Goal: Subscribe to service/newsletter

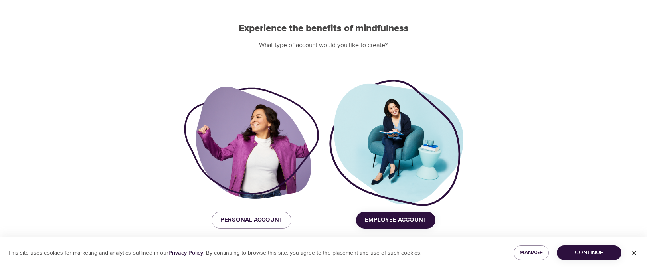
scroll to position [66, 0]
click at [396, 220] on span "Employee Account" at bounding box center [396, 219] width 62 height 10
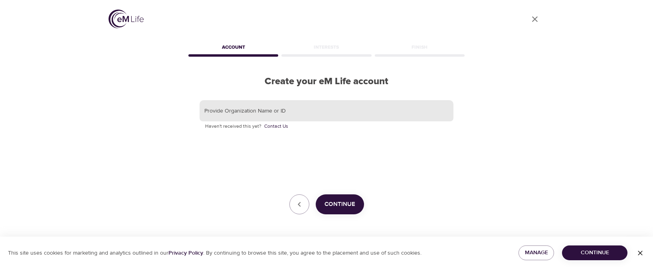
click at [261, 113] on input "text" at bounding box center [327, 111] width 254 height 22
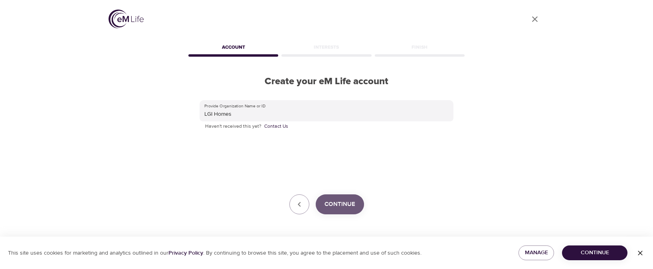
click at [334, 203] on span "Continue" at bounding box center [340, 204] width 31 height 10
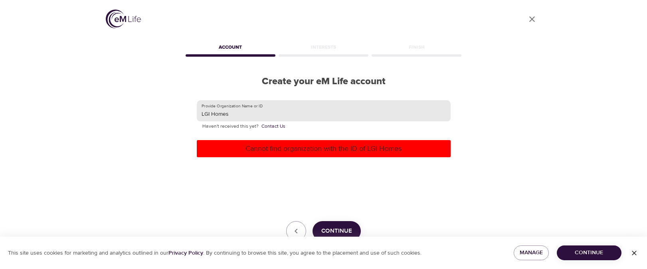
click at [310, 111] on input "LGI Homes" at bounding box center [324, 111] width 254 height 22
type input "LGI Homes Inc"
click at [392, 180] on div "Provide Organization Name or ID LGI Homes Inc Haven't received this yet? Contac…" at bounding box center [324, 170] width 254 height 141
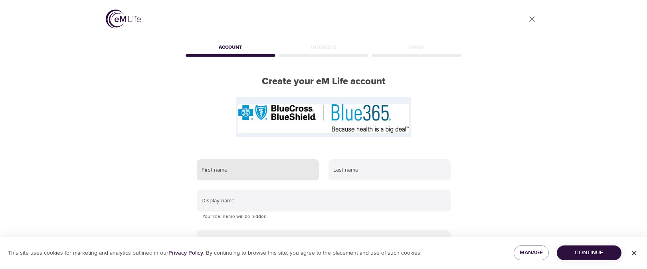
click at [235, 166] on input "text" at bounding box center [258, 170] width 122 height 22
type input "[PERSON_NAME]"
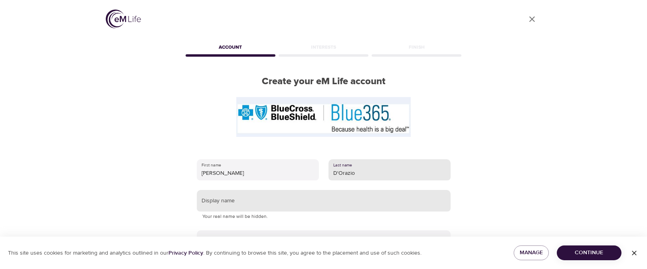
type input "D'Orazio"
click at [207, 200] on input "text" at bounding box center [324, 201] width 254 height 22
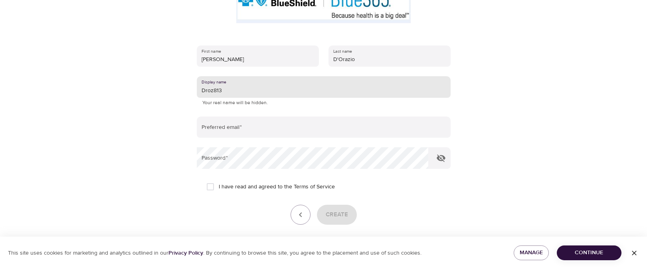
scroll to position [114, 0]
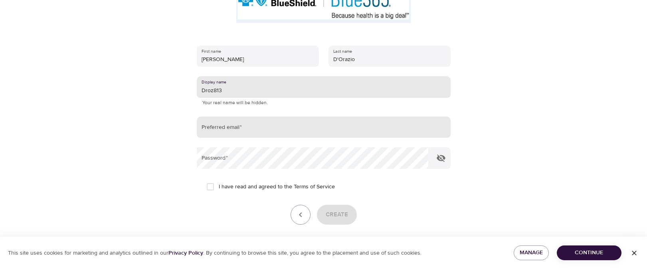
type input "Droz813"
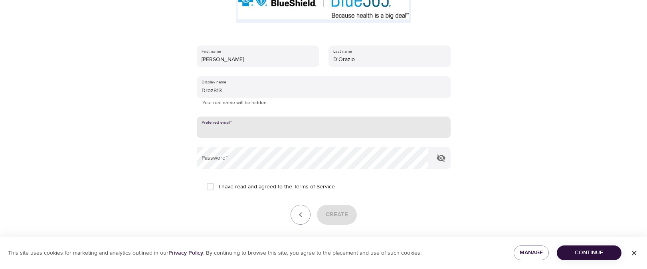
click at [234, 127] on input "email" at bounding box center [324, 128] width 254 height 22
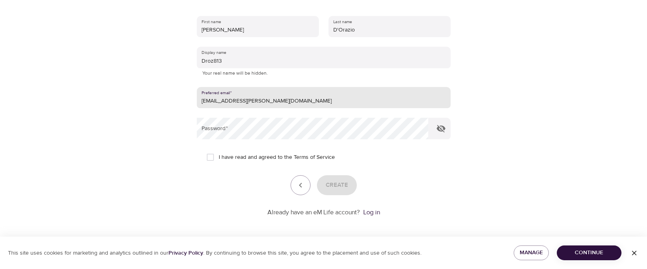
scroll to position [143, 0]
type input "[EMAIL_ADDRESS][PERSON_NAME][DOMAIN_NAME]"
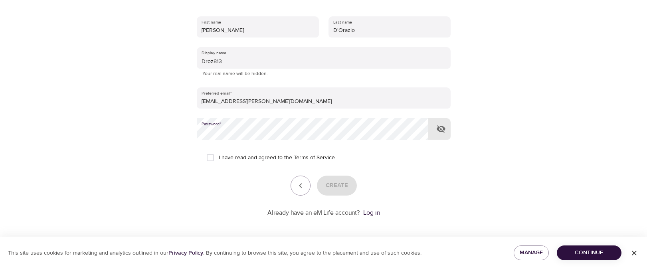
click at [443, 127] on icon "button" at bounding box center [441, 129] width 9 height 8
click at [210, 159] on input "I have read and agreed to the Terms of Service" at bounding box center [210, 157] width 17 height 17
checkbox input "true"
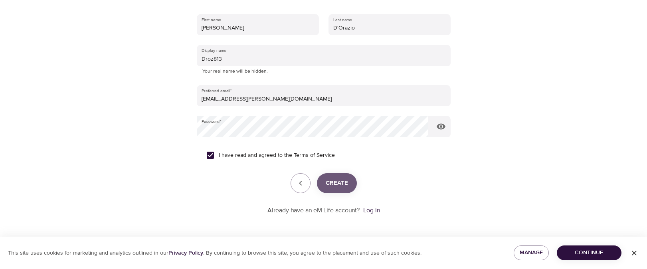
click at [333, 181] on span "Create" at bounding box center [337, 183] width 22 height 10
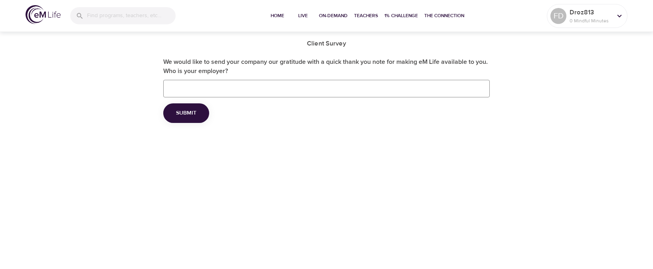
click at [180, 89] on input "We would like to send your company our gratitude with a quick thank you note fo…" at bounding box center [326, 89] width 327 height 18
type input "LGI Homes"
click at [181, 114] on span "Submit" at bounding box center [186, 113] width 20 height 10
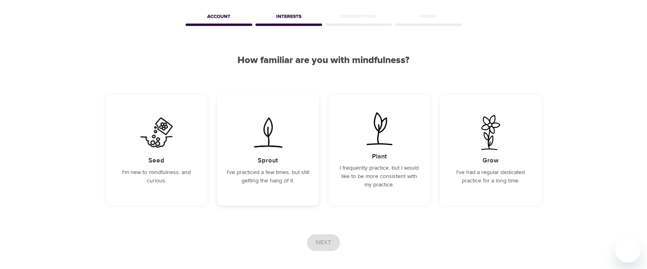
scroll to position [70, 0]
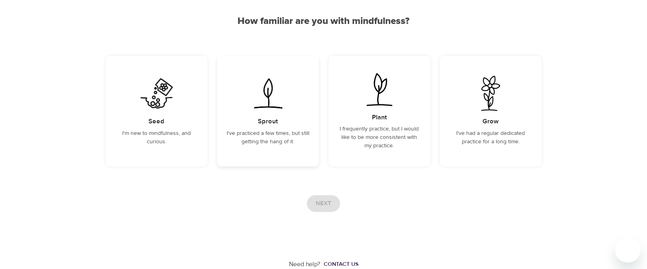
click at [277, 116] on div "Sprout I've practiced a few times, but still getting the hang of it." at bounding box center [268, 111] width 102 height 111
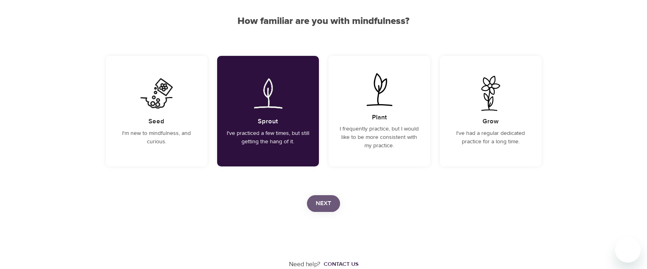
click at [319, 202] on span "Next" at bounding box center [324, 203] width 16 height 10
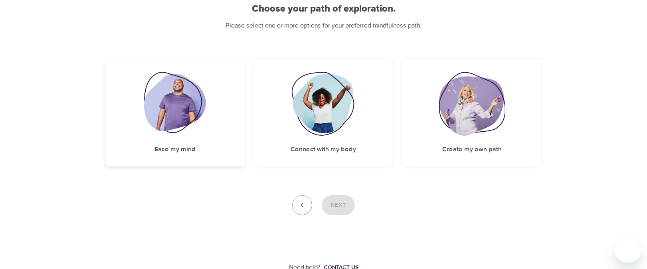
click at [190, 132] on img at bounding box center [175, 104] width 62 height 64
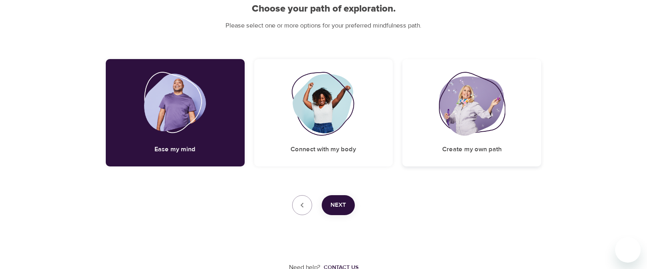
click at [478, 116] on img at bounding box center [472, 104] width 66 height 64
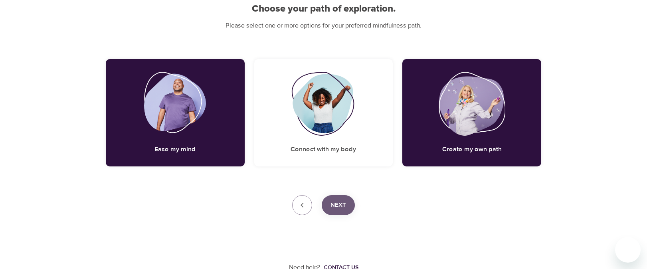
click at [337, 202] on span "Next" at bounding box center [339, 205] width 16 height 10
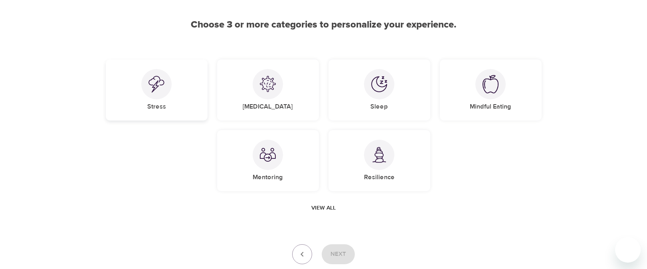
scroll to position [65, 0]
click at [271, 169] on div at bounding box center [268, 156] width 30 height 30
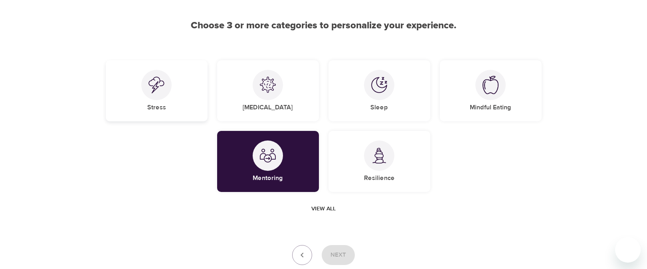
click at [162, 91] on img at bounding box center [157, 85] width 16 height 17
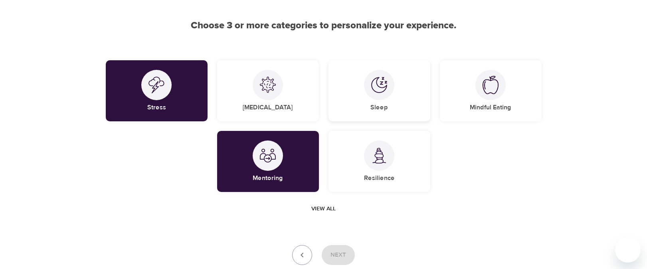
click at [366, 89] on div at bounding box center [379, 85] width 30 height 30
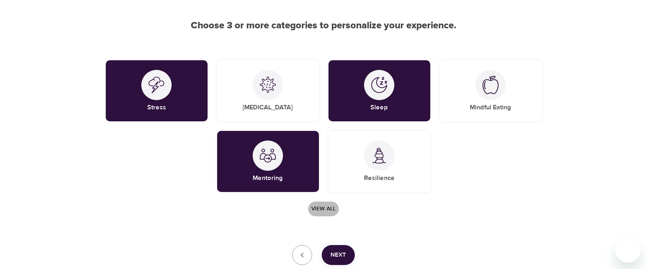
click at [327, 206] on span "View all" at bounding box center [323, 209] width 24 height 10
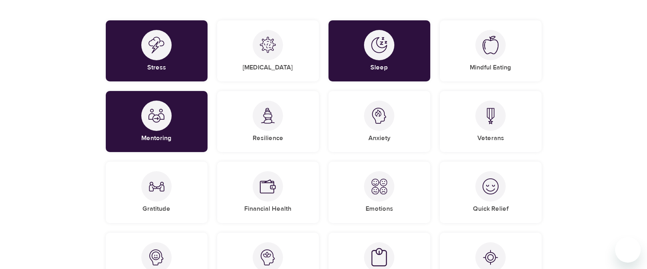
scroll to position [109, 0]
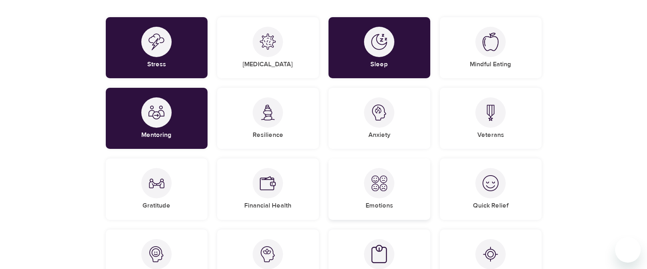
click at [396, 193] on div "Emotions" at bounding box center [380, 188] width 102 height 61
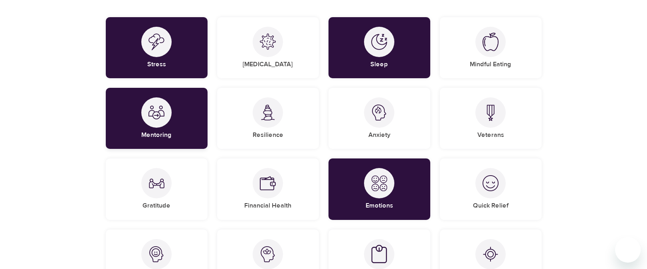
click at [175, 129] on div "Mentoring" at bounding box center [157, 118] width 102 height 61
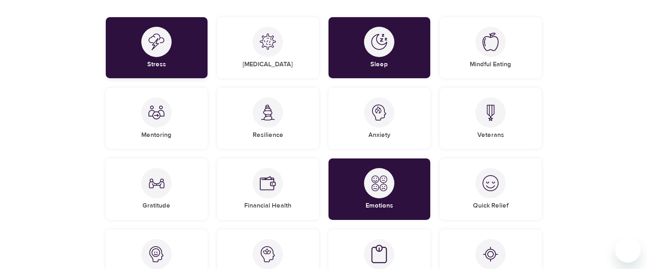
click at [143, 55] on div "Stress" at bounding box center [157, 47] width 102 height 61
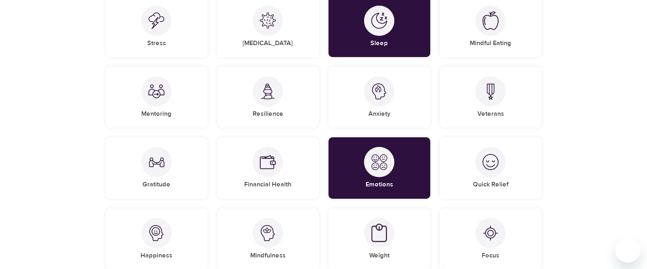
scroll to position [144, 0]
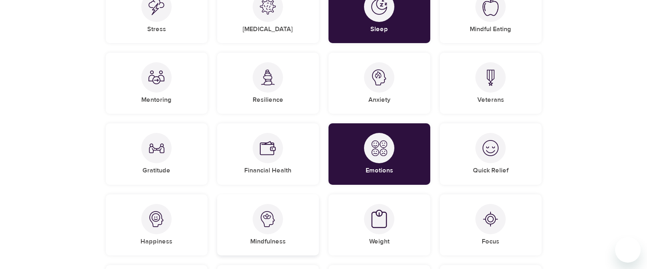
click at [279, 222] on div at bounding box center [268, 219] width 30 height 30
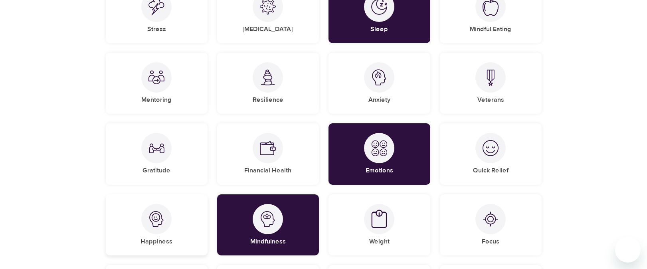
click at [161, 225] on img at bounding box center [157, 219] width 16 height 16
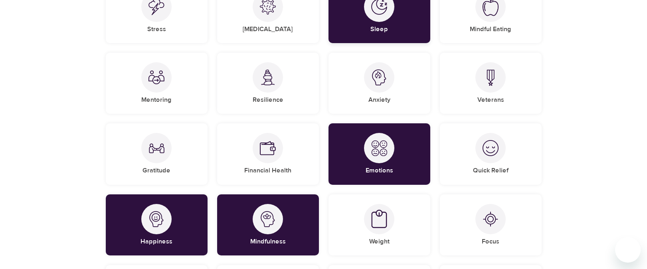
drag, startPoint x: 379, startPoint y: 22, endPoint x: 377, endPoint y: 27, distance: 5.8
click at [378, 25] on div "Sleep" at bounding box center [380, 12] width 102 height 61
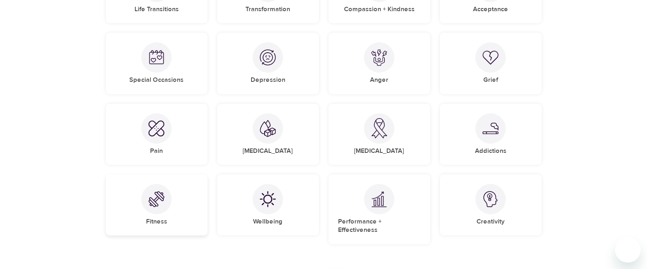
scroll to position [446, 0]
click at [382, 74] on div "Anger" at bounding box center [380, 63] width 102 height 61
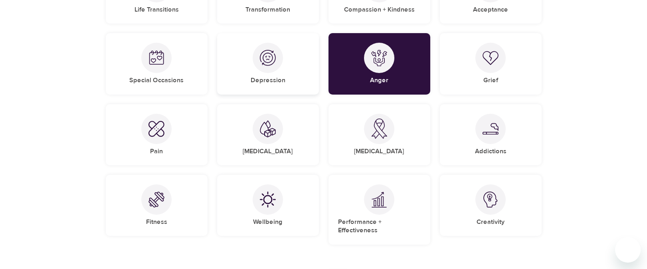
click at [251, 70] on div "Depression" at bounding box center [268, 63] width 102 height 61
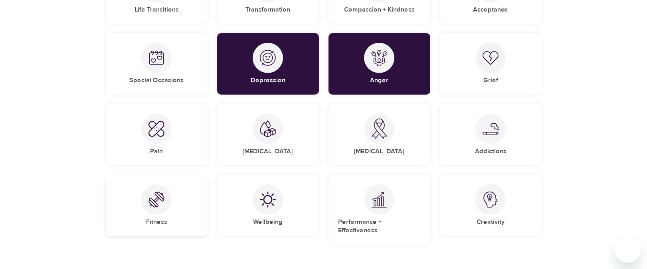
click at [152, 210] on div at bounding box center [156, 199] width 30 height 30
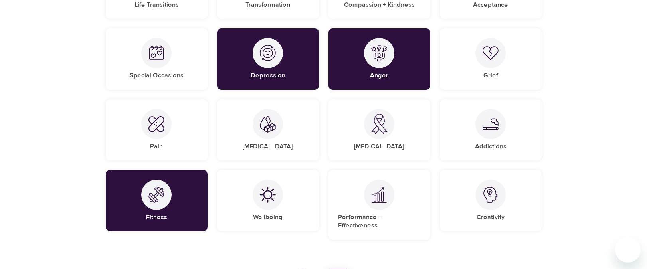
scroll to position [519, 0]
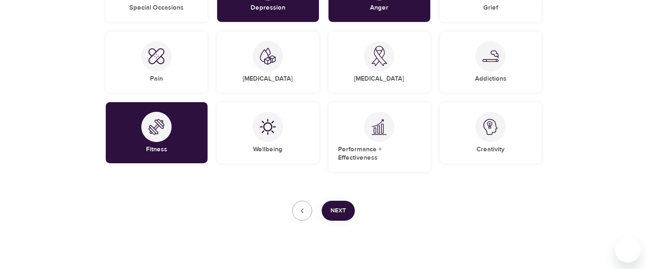
click at [343, 206] on span "Next" at bounding box center [339, 211] width 16 height 10
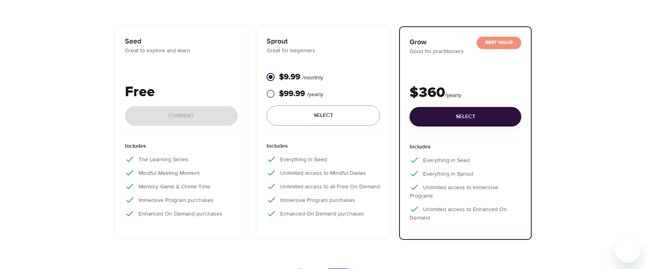
scroll to position [150, 0]
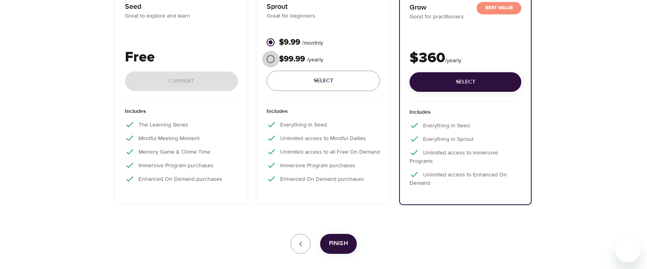
click at [273, 58] on input "$99.99 / yearly" at bounding box center [270, 59] width 17 height 17
radio input "true"
click at [319, 81] on span "Select" at bounding box center [323, 81] width 101 height 10
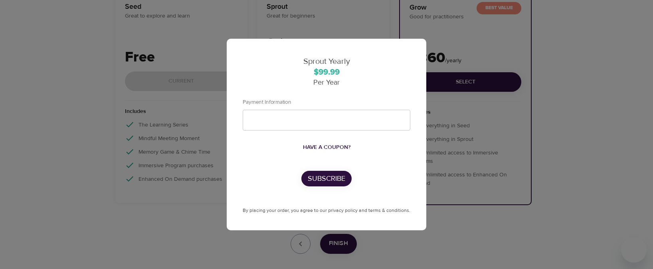
click at [277, 113] on div at bounding box center [327, 120] width 168 height 21
click at [257, 125] on div at bounding box center [327, 120] width 168 height 21
click at [315, 140] on div "Sprout Yearly $99.99 Per Year Payment Information Have a coupon? Subscribe By p…" at bounding box center [327, 135] width 168 height 160
click at [315, 147] on span "Have a coupon?" at bounding box center [327, 148] width 48 height 10
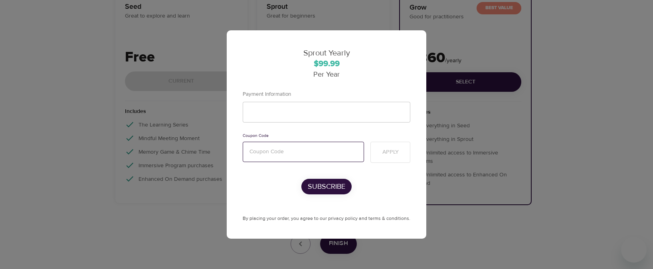
paste input "mentalhealth"
type input "mentalhealth"
click at [394, 153] on span "Apply" at bounding box center [390, 152] width 16 height 10
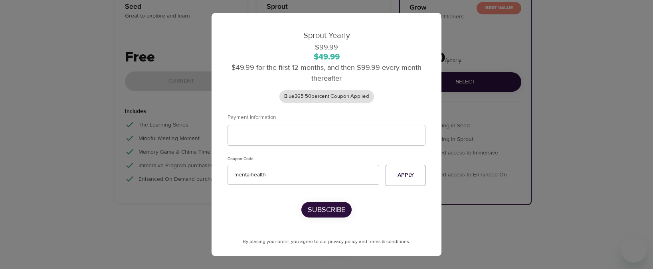
click at [316, 210] on p "Subscribe" at bounding box center [327, 209] width 38 height 11
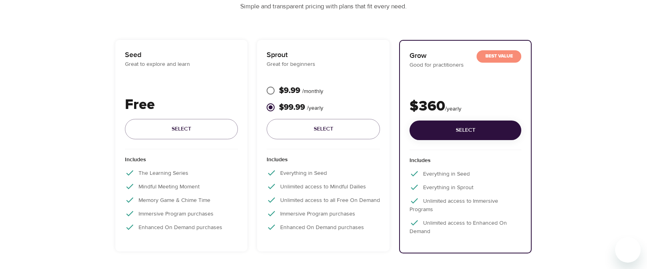
scroll to position [191, 0]
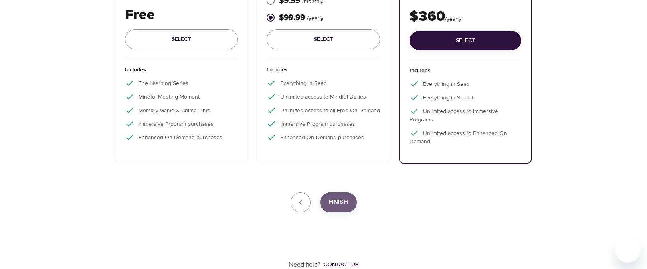
click at [332, 200] on span "Finish" at bounding box center [338, 202] width 19 height 10
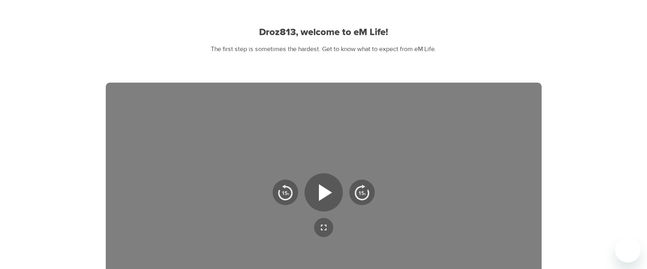
scroll to position [59, 0]
click at [319, 191] on icon "button" at bounding box center [325, 192] width 13 height 17
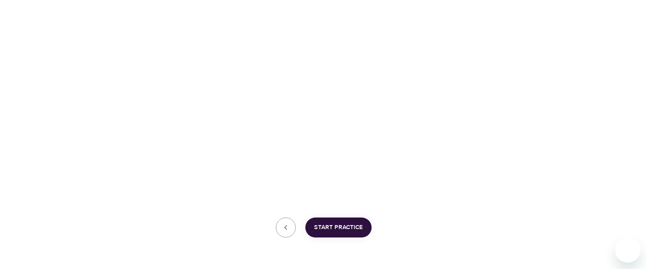
scroll to position [195, 0]
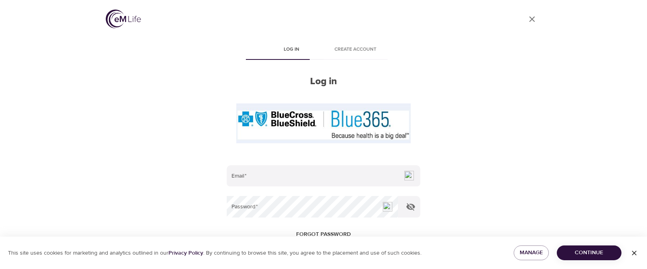
type input "[EMAIL_ADDRESS][PERSON_NAME][DOMAIN_NAME]"
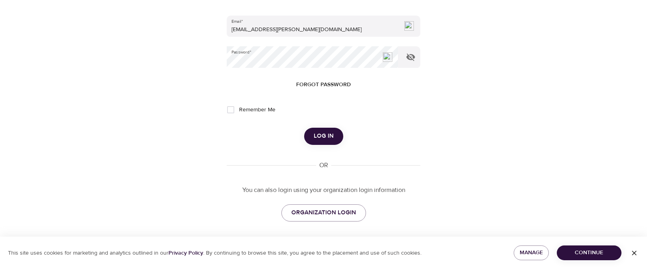
scroll to position [152, 0]
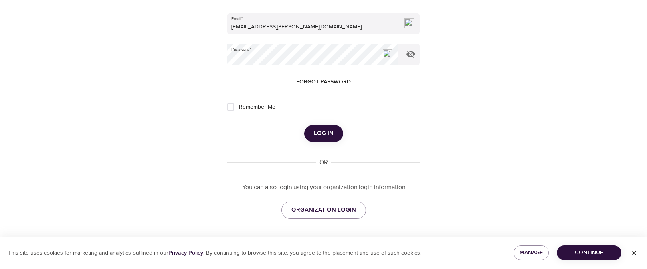
click at [230, 109] on input "Remember Me" at bounding box center [230, 107] width 17 height 17
checkbox input "true"
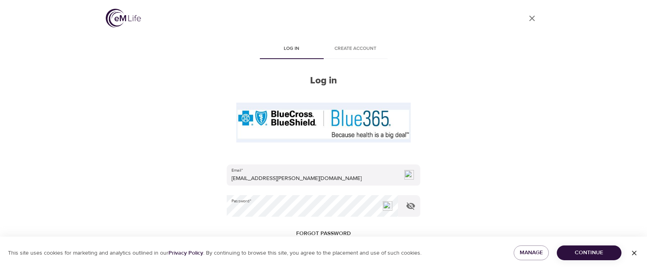
scroll to position [0, 0]
